Goal: Transaction & Acquisition: Purchase product/service

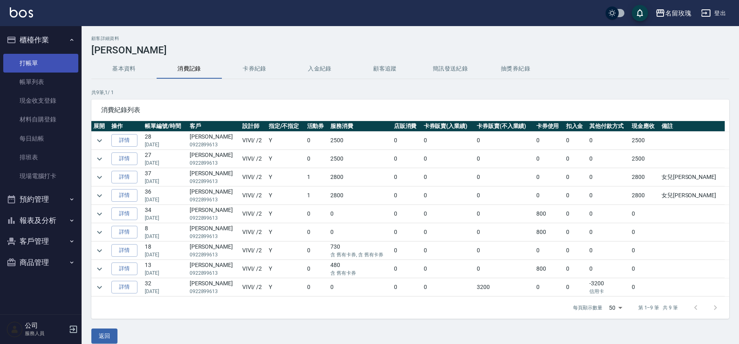
click at [28, 54] on link "打帳單" at bounding box center [40, 63] width 75 height 19
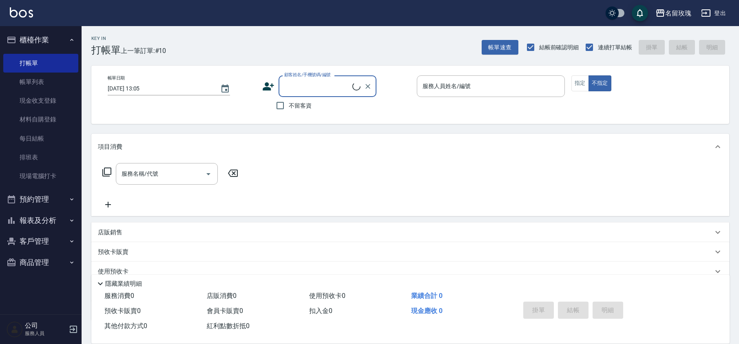
click at [318, 90] on input "顧客姓名/手機號碼/編號" at bounding box center [317, 86] width 70 height 14
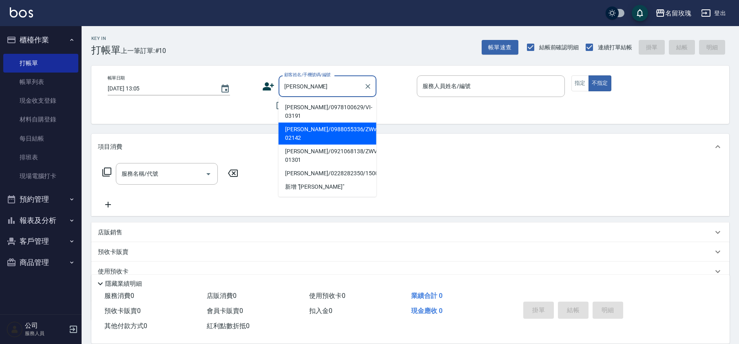
click at [306, 123] on li "[PERSON_NAME]/0988055336/ZWvi-02142" at bounding box center [327, 134] width 98 height 22
type input "[PERSON_NAME]/0988055336/ZWvi-02142"
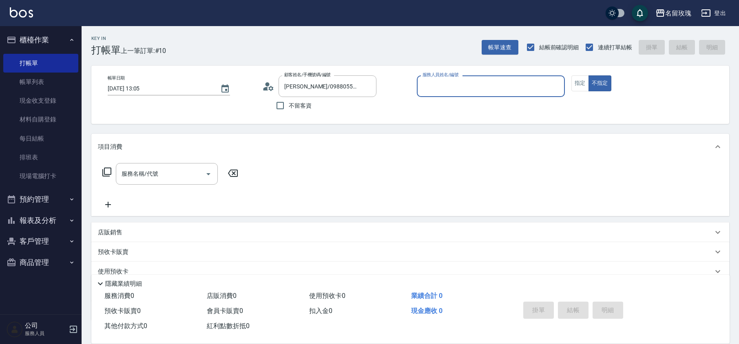
type input "VIVI-2"
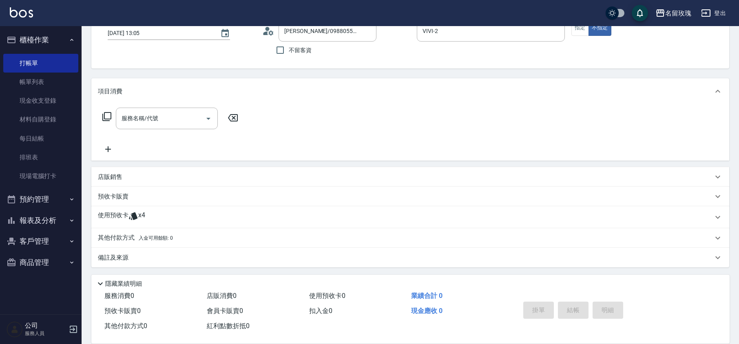
click at [145, 224] on div "使用預收卡 x4" at bounding box center [410, 217] width 638 height 22
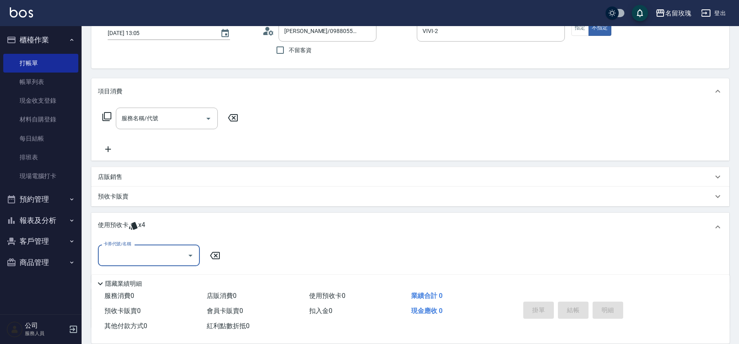
scroll to position [0, 0]
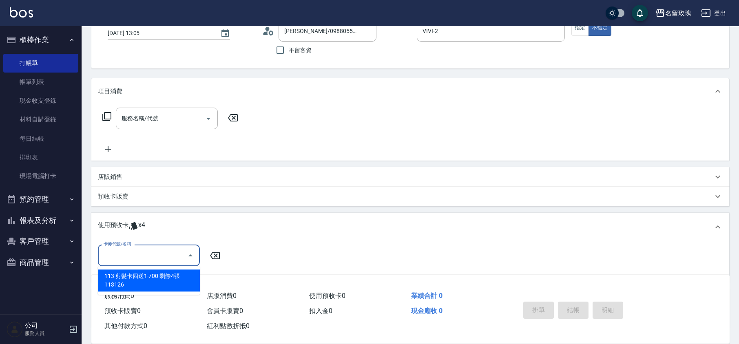
click at [124, 256] on input "卡券代號/名稱" at bounding box center [143, 255] width 82 height 14
click at [142, 276] on div "113 剪髮卡四送1-700 剩餘4張 113126" at bounding box center [149, 280] width 102 height 22
type input "113 剪髮卡四送1-700 113126"
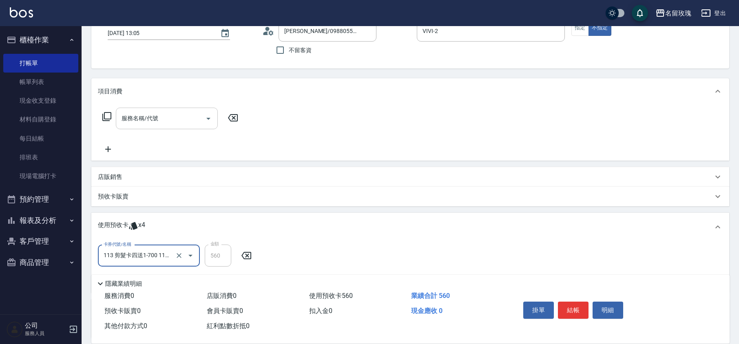
click at [154, 122] on div "服務名稱/代號 服務名稱/代號" at bounding box center [167, 119] width 102 height 22
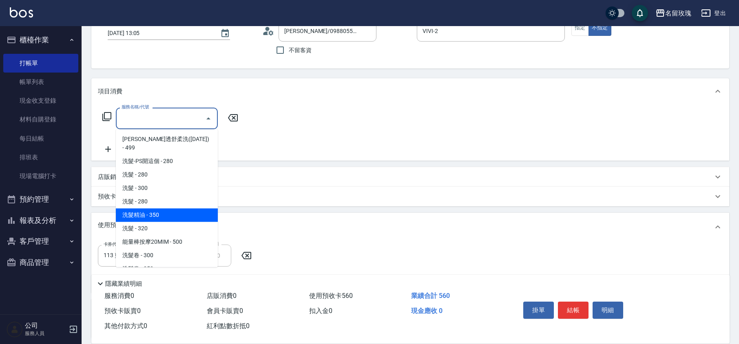
click at [161, 208] on span "洗髮精油 - 350" at bounding box center [167, 214] width 102 height 13
type input "洗髮精油(206)"
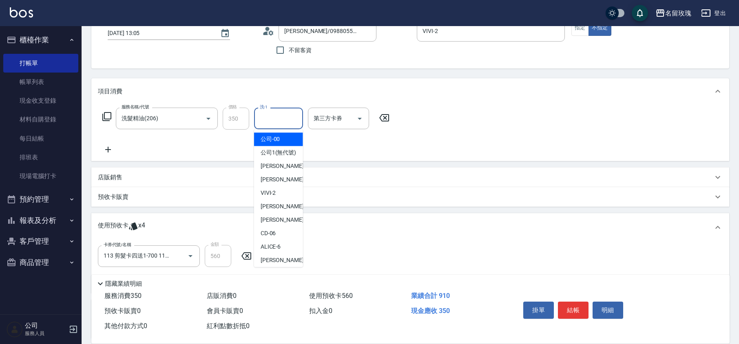
click at [285, 122] on input "洗-1" at bounding box center [279, 118] width 42 height 14
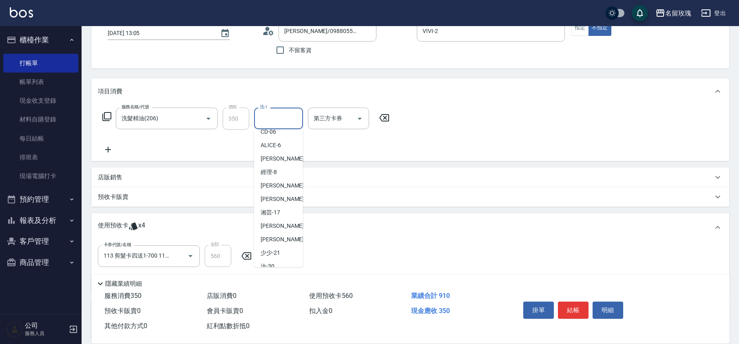
scroll to position [160, 0]
click at [272, 160] on span "湘芸 -17" at bounding box center [270, 163] width 20 height 9
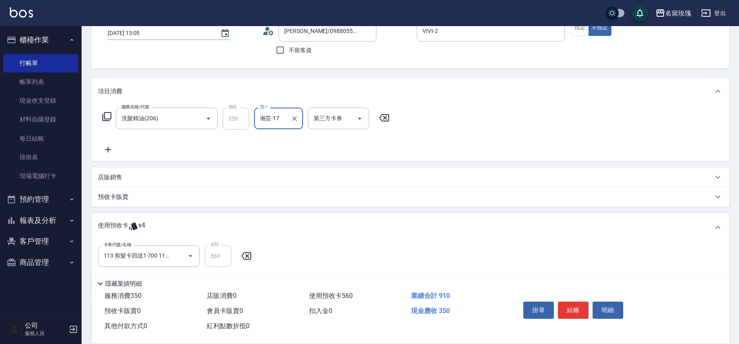
type input "湘芸-17"
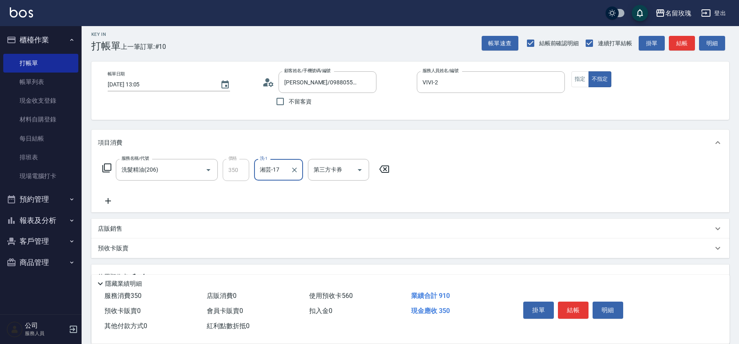
scroll to position [0, 0]
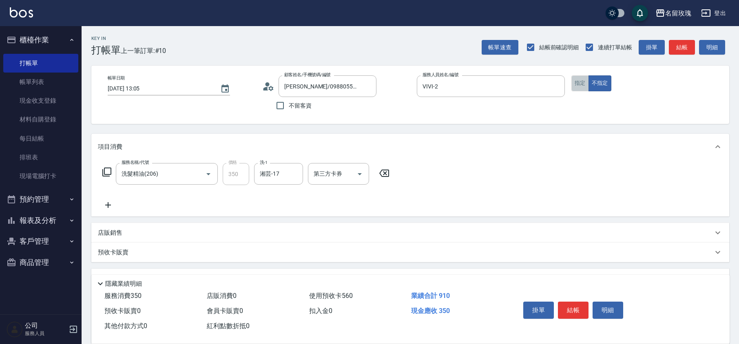
click at [583, 86] on button "指定" at bounding box center [580, 83] width 18 height 16
click at [558, 312] on button "結帳" at bounding box center [573, 310] width 31 height 17
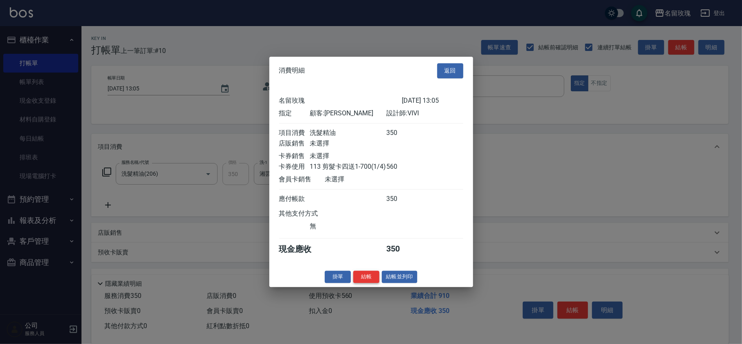
click at [372, 283] on button "結帳" at bounding box center [366, 277] width 26 height 13
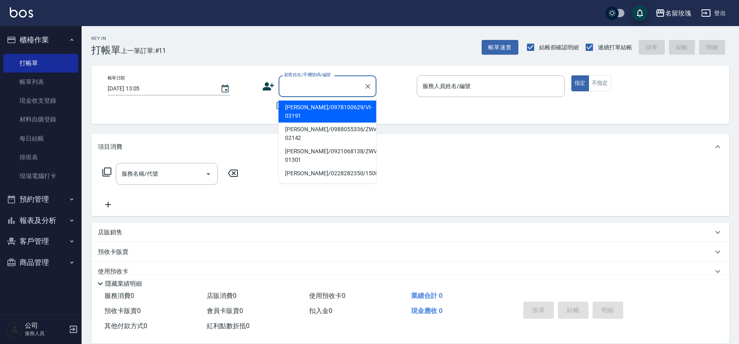
click at [317, 86] on input "顧客姓名/手機號碼/編號" at bounding box center [321, 86] width 78 height 14
type input "許"
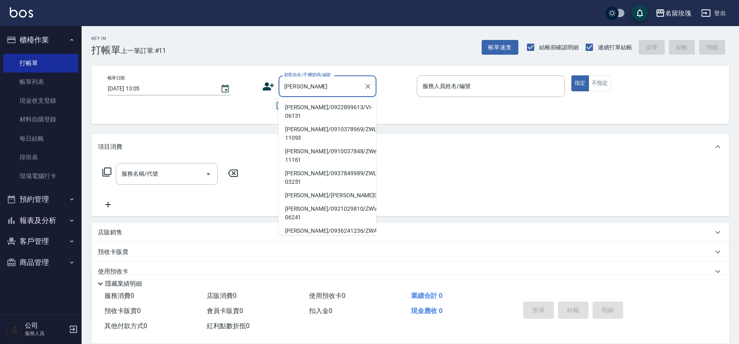
drag, startPoint x: 318, startPoint y: 107, endPoint x: 278, endPoint y: 102, distance: 40.7
click at [318, 108] on li "[PERSON_NAME]/0922899613/VI-06131" at bounding box center [327, 112] width 98 height 22
type input "[PERSON_NAME]/0922899613/VI-06131"
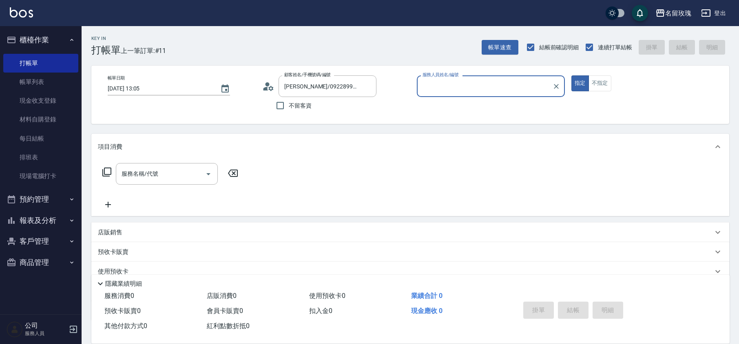
type input "VIVI-2"
click at [271, 83] on icon at bounding box center [268, 86] width 12 height 12
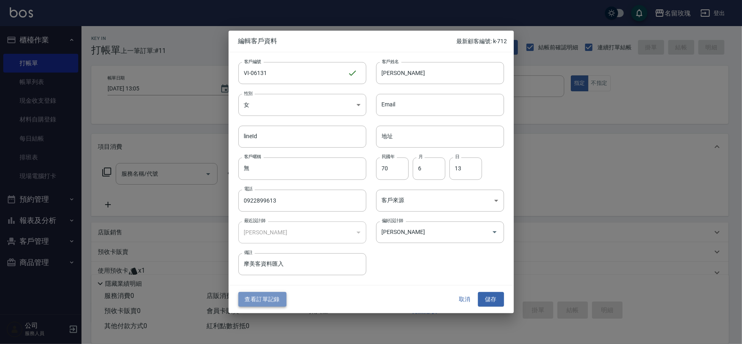
click at [279, 296] on button "查看訂單記錄" at bounding box center [262, 299] width 48 height 15
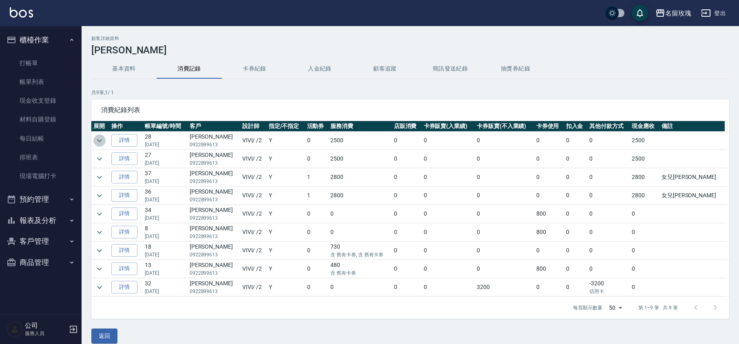
click at [98, 138] on icon "expand row" at bounding box center [100, 141] width 10 height 10
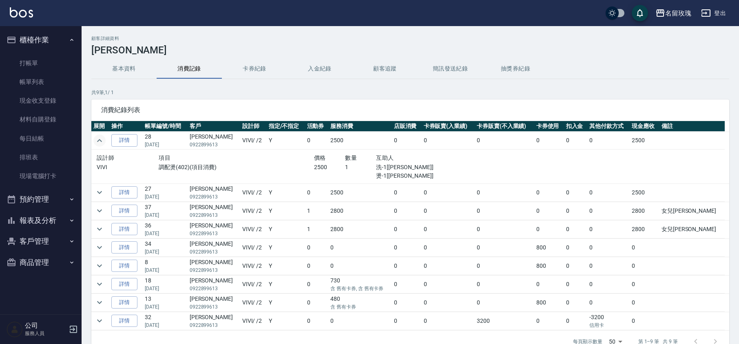
click at [98, 137] on icon "expand row" at bounding box center [100, 141] width 10 height 10
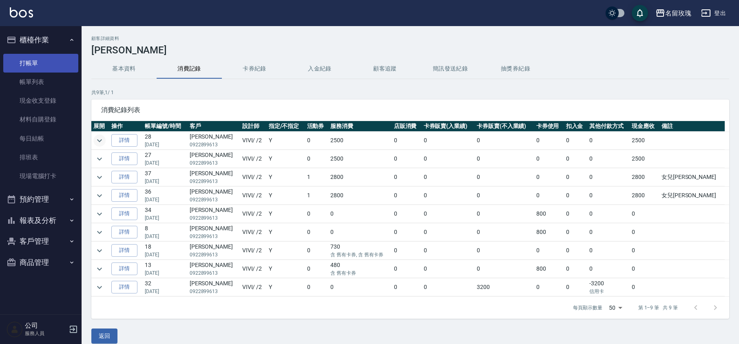
click at [21, 57] on link "打帳單" at bounding box center [40, 63] width 75 height 19
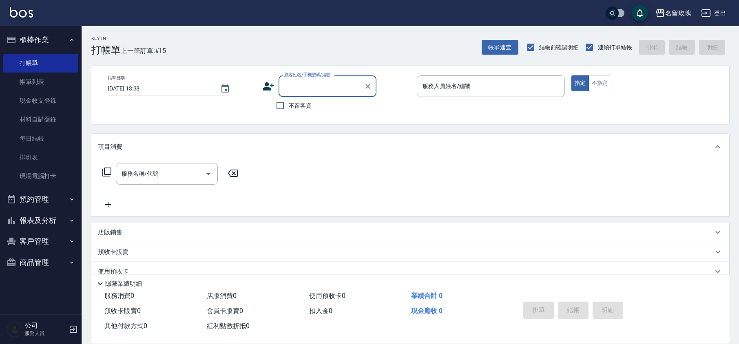
click at [331, 84] on input "顧客姓名/手機號碼/編號" at bounding box center [321, 86] width 78 height 14
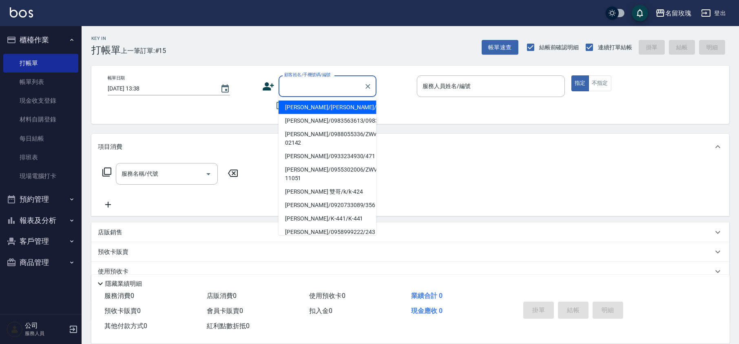
click at [351, 63] on div "Key In 打帳單 上一筆訂單:#15 帳單速查 結帳前確認明細 連續打單結帳 掛單 結帳 明細 帳單日期 [DATE] 13:38 顧客姓名/手機號碼/編…" at bounding box center [410, 211] width 657 height 371
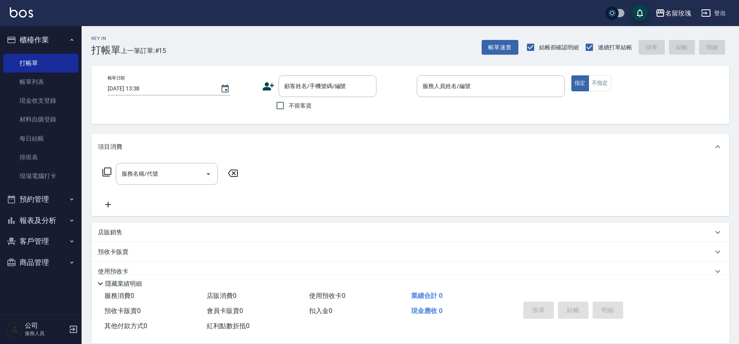
click at [300, 98] on label "不留客資" at bounding box center [291, 105] width 40 height 17
click at [289, 98] on input "不留客資" at bounding box center [279, 105] width 17 height 17
checkbox input "true"
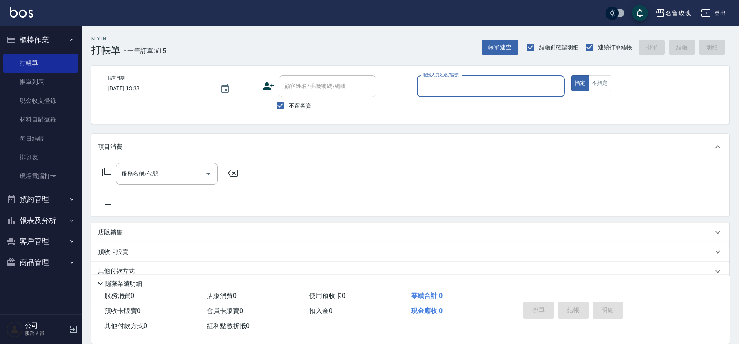
type input "ㄞ"
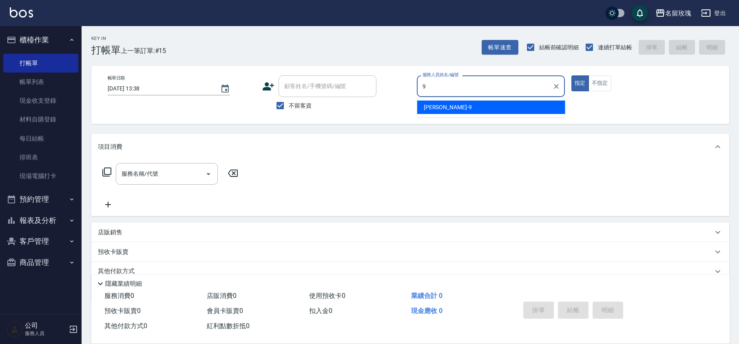
type input "[PERSON_NAME]老師-9"
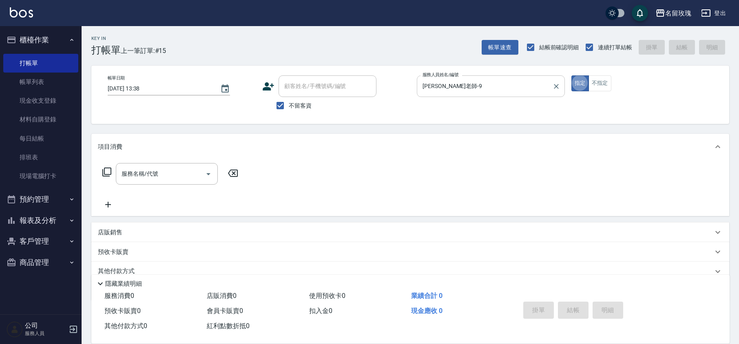
type button "true"
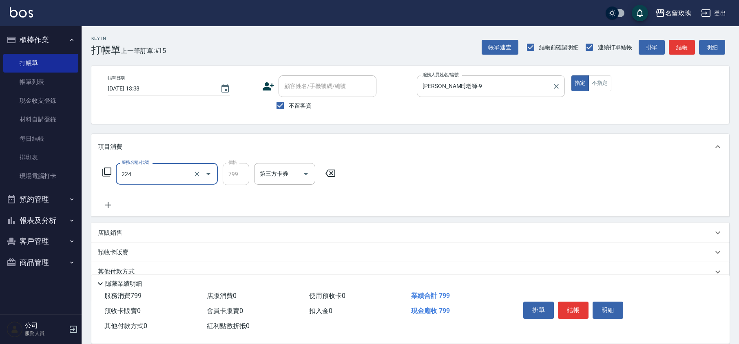
type input "[PERSON_NAME]滾珠洗髮(224)"
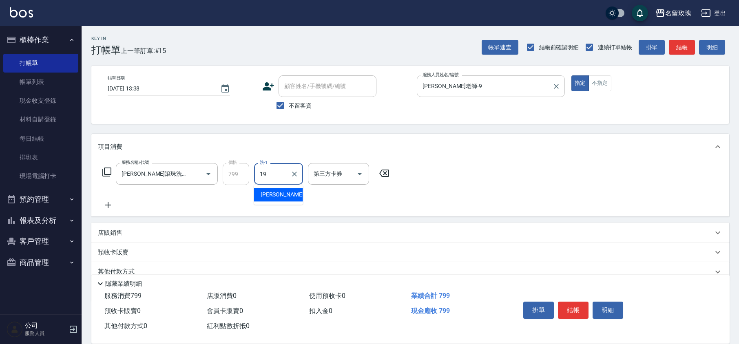
type input "[PERSON_NAME]-19"
click at [109, 175] on icon at bounding box center [107, 172] width 10 height 10
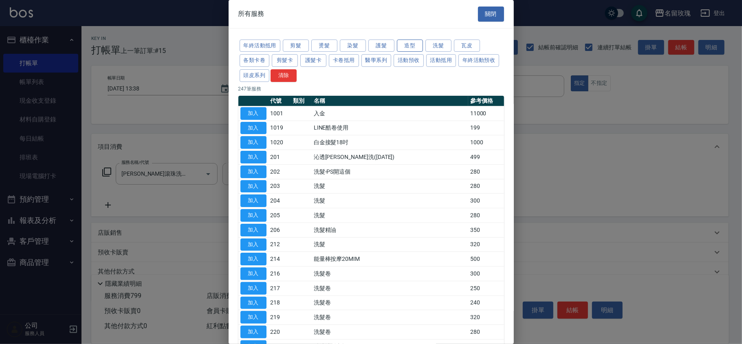
click at [416, 41] on button "造型" at bounding box center [410, 46] width 26 height 13
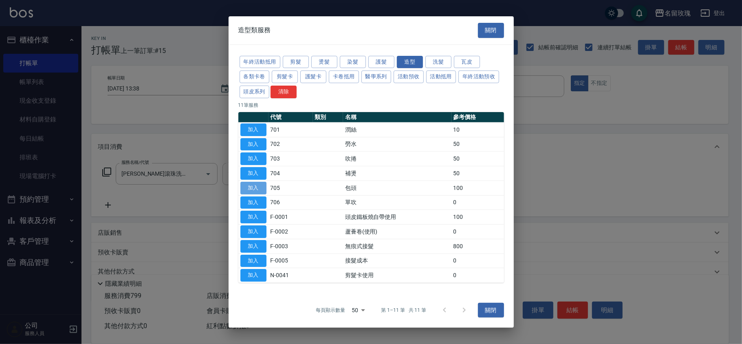
click at [253, 183] on button "加入" at bounding box center [254, 188] width 26 height 13
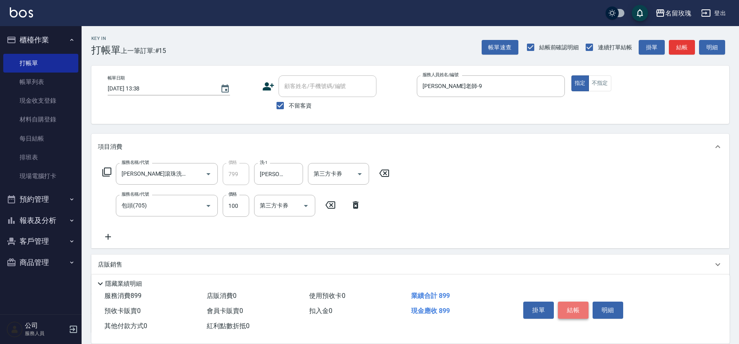
click at [566, 308] on button "結帳" at bounding box center [573, 310] width 31 height 17
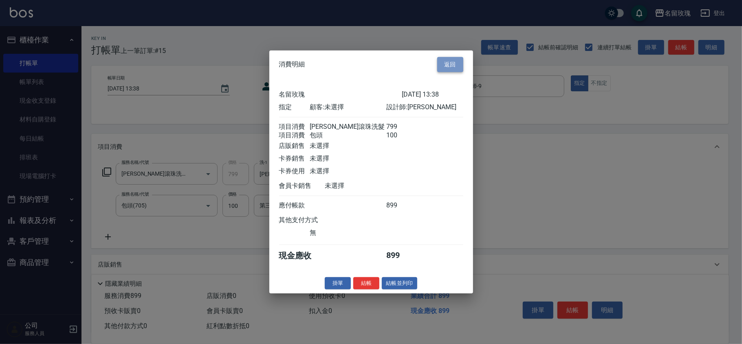
click at [444, 57] on button "返回" at bounding box center [450, 64] width 26 height 15
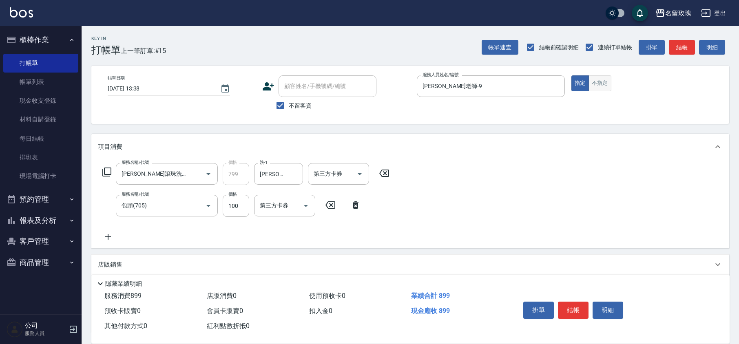
click at [600, 89] on button "不指定" at bounding box center [599, 83] width 23 height 16
click at [581, 304] on button "結帳" at bounding box center [573, 310] width 31 height 17
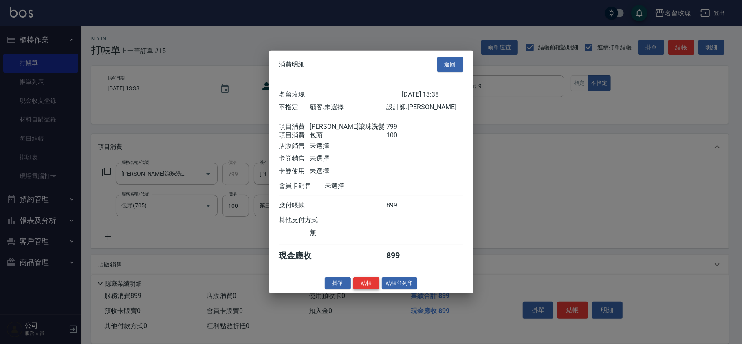
click at [369, 287] on button "結帳" at bounding box center [366, 283] width 26 height 13
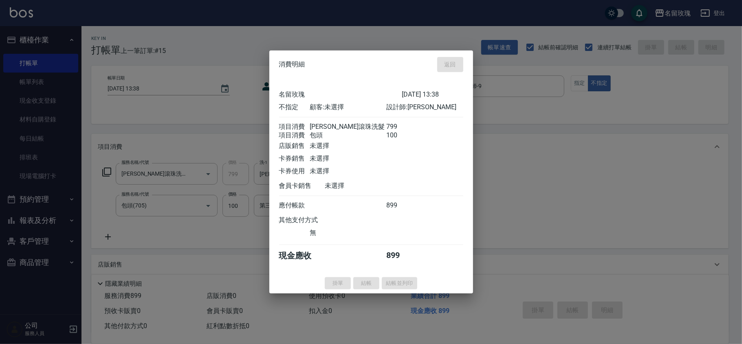
type input "[DATE] 13:54"
